Goal: Navigation & Orientation: Find specific page/section

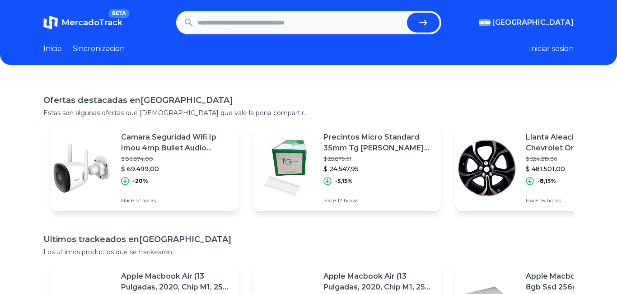
click at [97, 51] on link "Sincronizacion" at bounding box center [99, 48] width 52 height 11
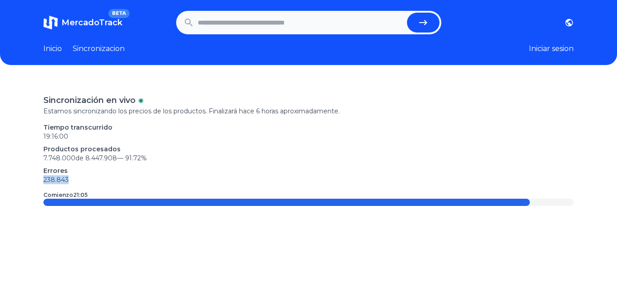
drag, startPoint x: 36, startPoint y: 175, endPoint x: 91, endPoint y: 180, distance: 54.9
click at [91, 180] on div "Sincronización en vivo Estamos sincronizando los precios de los productos. Fina…" at bounding box center [308, 227] width 617 height 294
click at [91, 180] on p "238.843" at bounding box center [308, 179] width 531 height 9
click at [51, 50] on link "Inicio" at bounding box center [52, 48] width 19 height 11
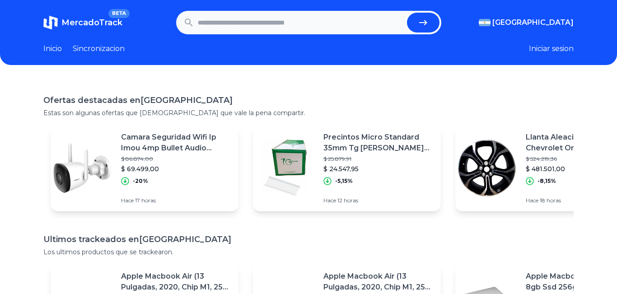
click at [70, 22] on span "MercadoTrack" at bounding box center [91, 23] width 61 height 10
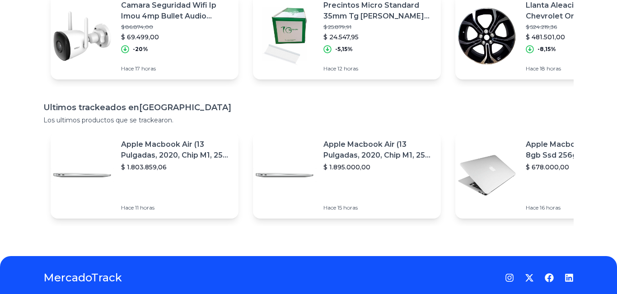
scroll to position [163, 0]
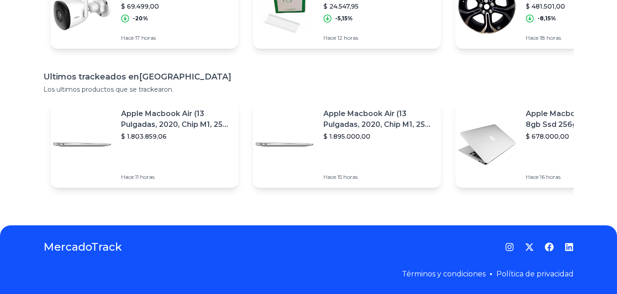
click at [54, 250] on h1 "MercadoTrack" at bounding box center [82, 247] width 79 height 14
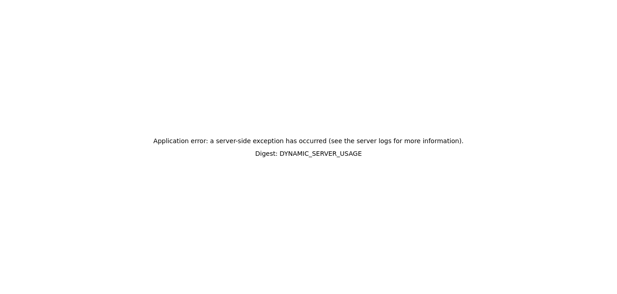
scroll to position [0, 0]
